Goal: Navigation & Orientation: Find specific page/section

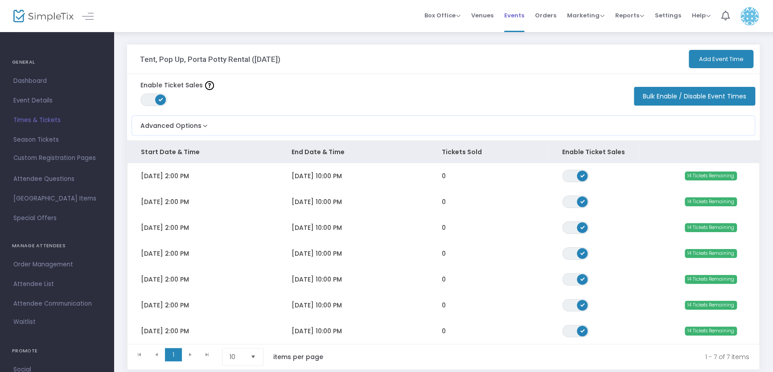
click at [510, 15] on span "Events" at bounding box center [514, 15] width 20 height 23
